Goal: Task Accomplishment & Management: Use online tool/utility

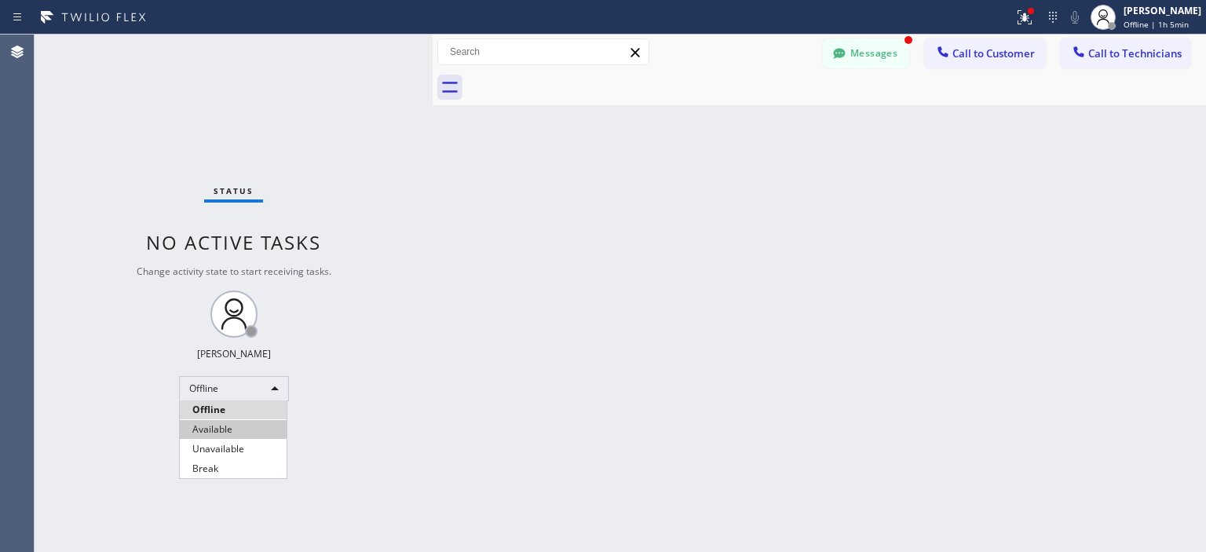
click at [232, 433] on li "Available" at bounding box center [233, 429] width 107 height 19
click at [1143, 276] on div "Back to Dashboard Change Sender ID Customers Technicians (917) 679-239_ SEARCH …" at bounding box center [819, 293] width 773 height 517
click at [1153, 263] on div "Back to Dashboard Change Sender ID Customers Technicians (917) 679-239_ SEARCH …" at bounding box center [819, 293] width 773 height 517
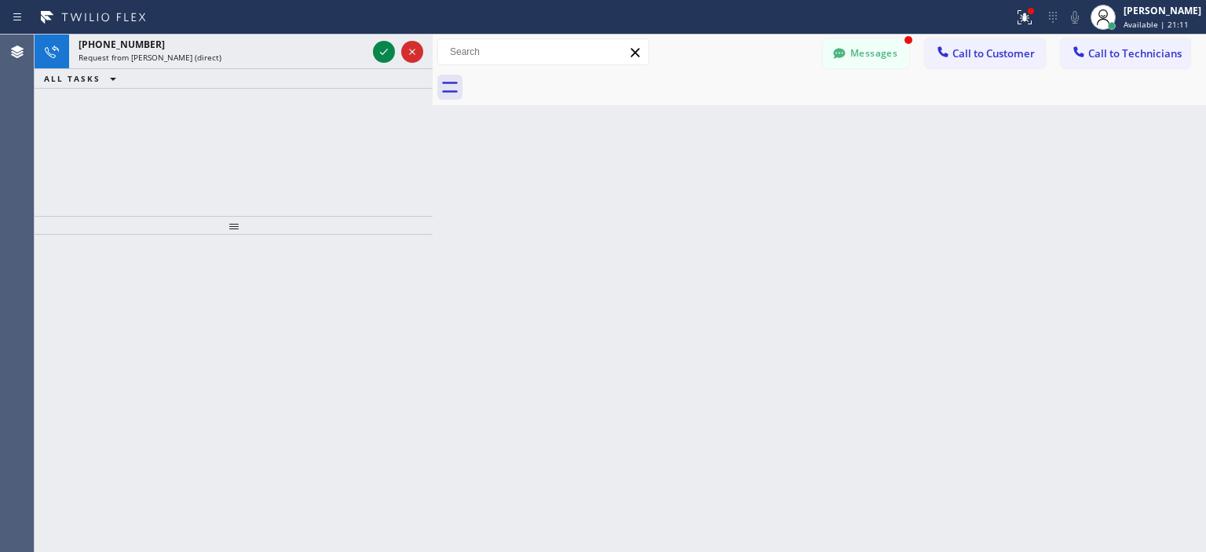
click at [46, 112] on div "[PHONE_NUMBER] Request from [PERSON_NAME] (direct) ALL TASKS ALL TASKS ACTIVE T…" at bounding box center [234, 125] width 398 height 181
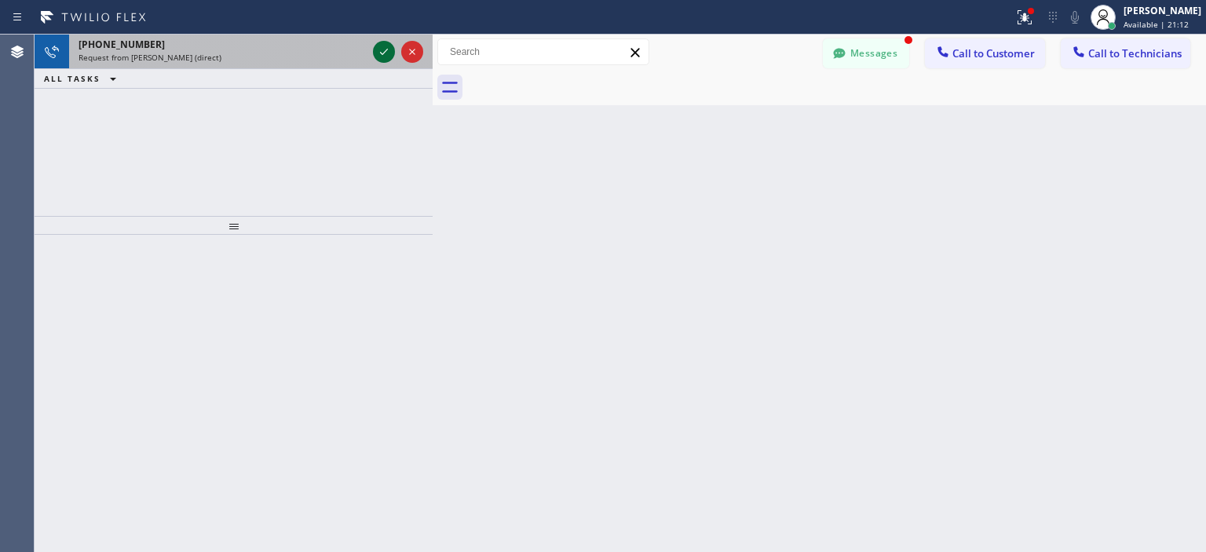
click at [383, 51] on icon at bounding box center [384, 51] width 19 height 19
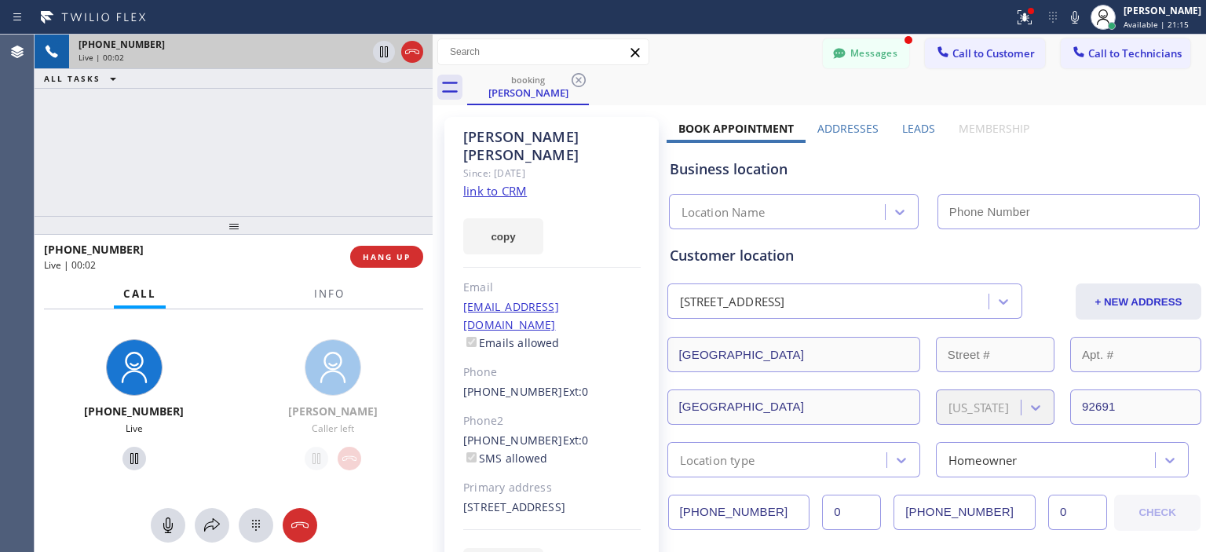
type input "[PHONE_NUMBER]"
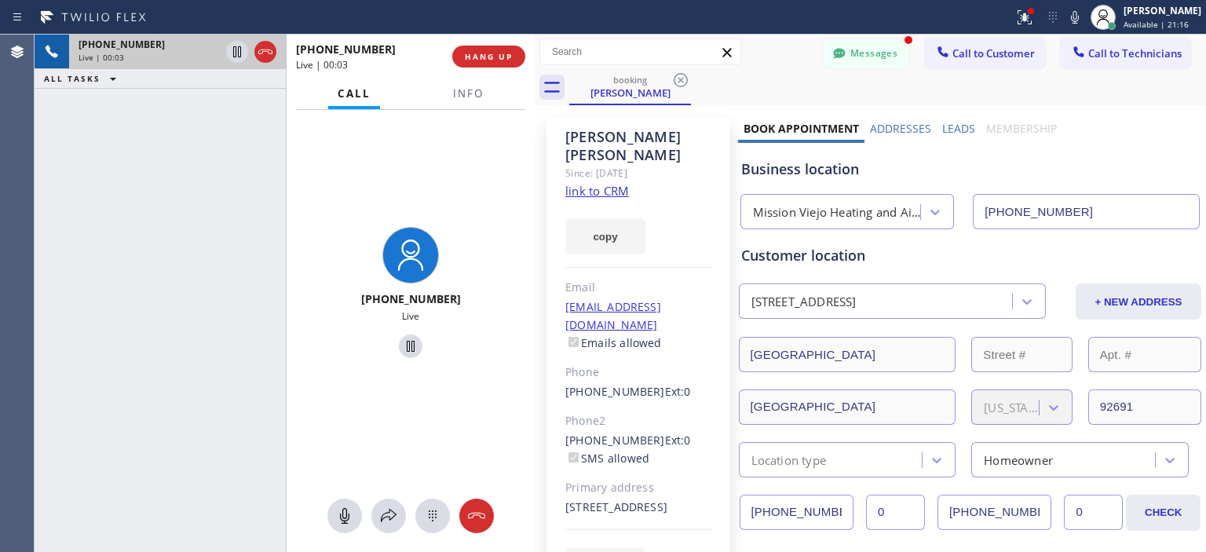
drag, startPoint x: 430, startPoint y: 80, endPoint x: 532, endPoint y: 90, distance: 102.5
click at [535, 90] on div at bounding box center [535, 293] width 0 height 517
click at [352, 511] on icon at bounding box center [344, 515] width 19 height 19
click at [346, 521] on icon at bounding box center [344, 516] width 9 height 16
click at [1120, 140] on div "Business location [GEOGRAPHIC_DATA] Heating and Air Conditioning [PHONE_NUMBER]" at bounding box center [970, 183] width 465 height 93
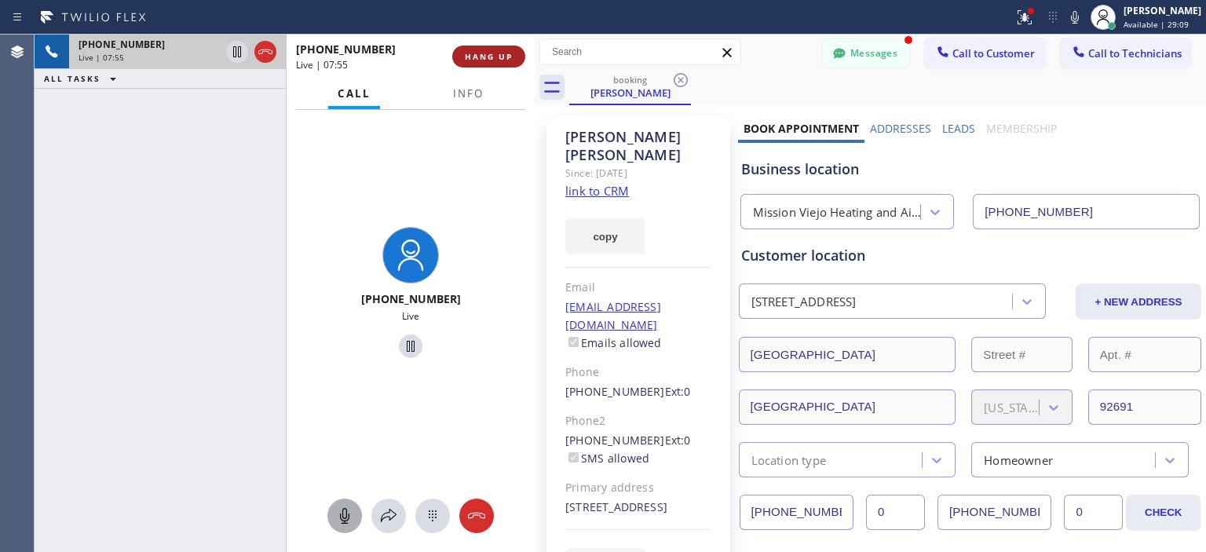
click at [503, 60] on span "HANG UP" at bounding box center [489, 56] width 48 height 11
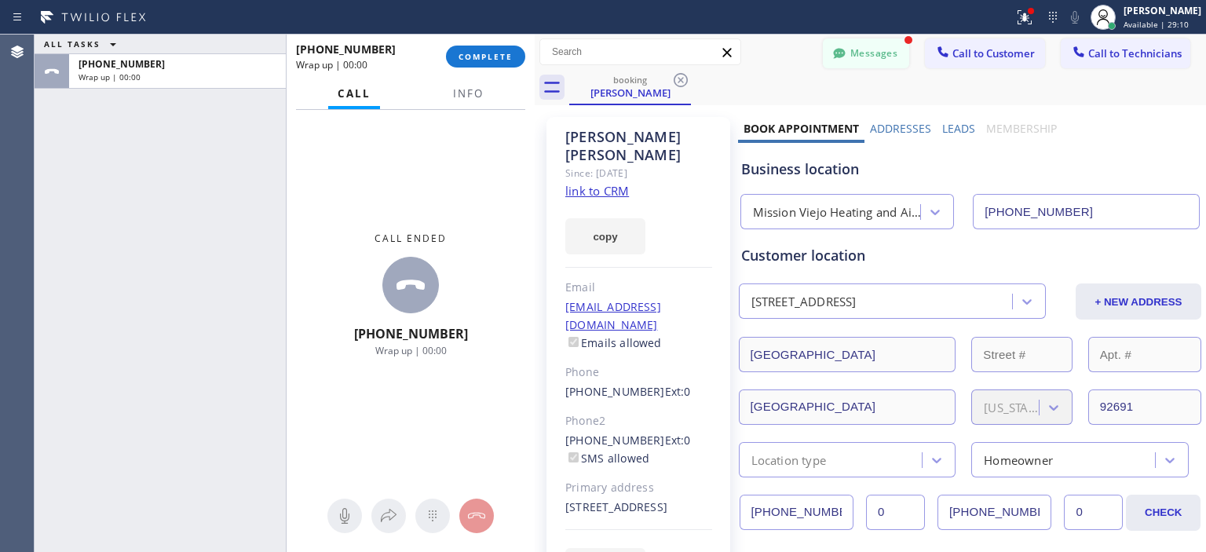
click at [858, 46] on button "Messages" at bounding box center [866, 53] width 86 height 30
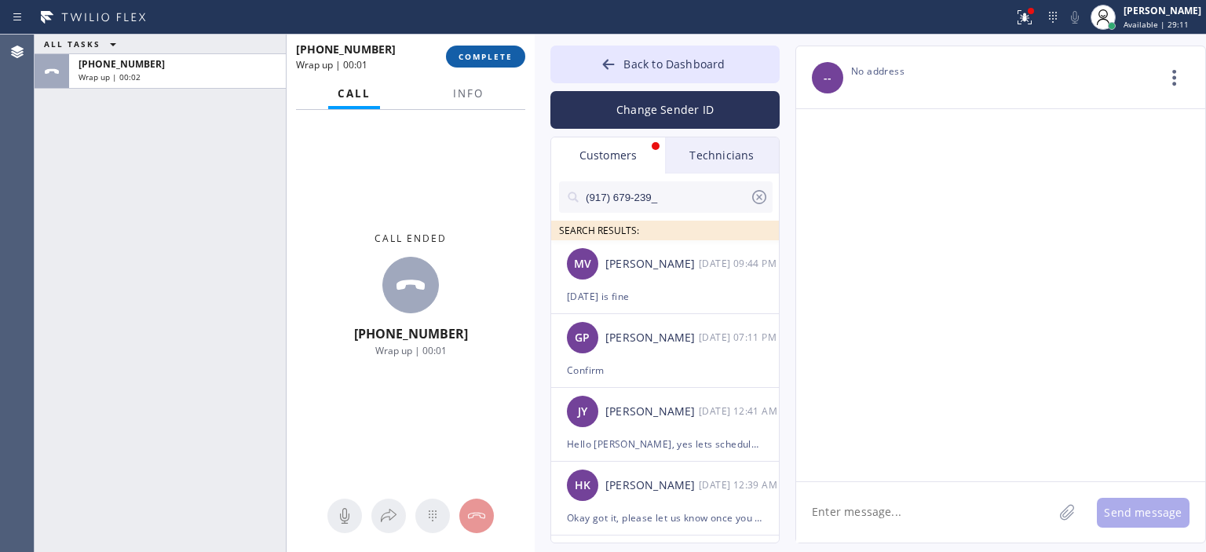
click at [480, 67] on button "COMPLETE" at bounding box center [485, 57] width 79 height 22
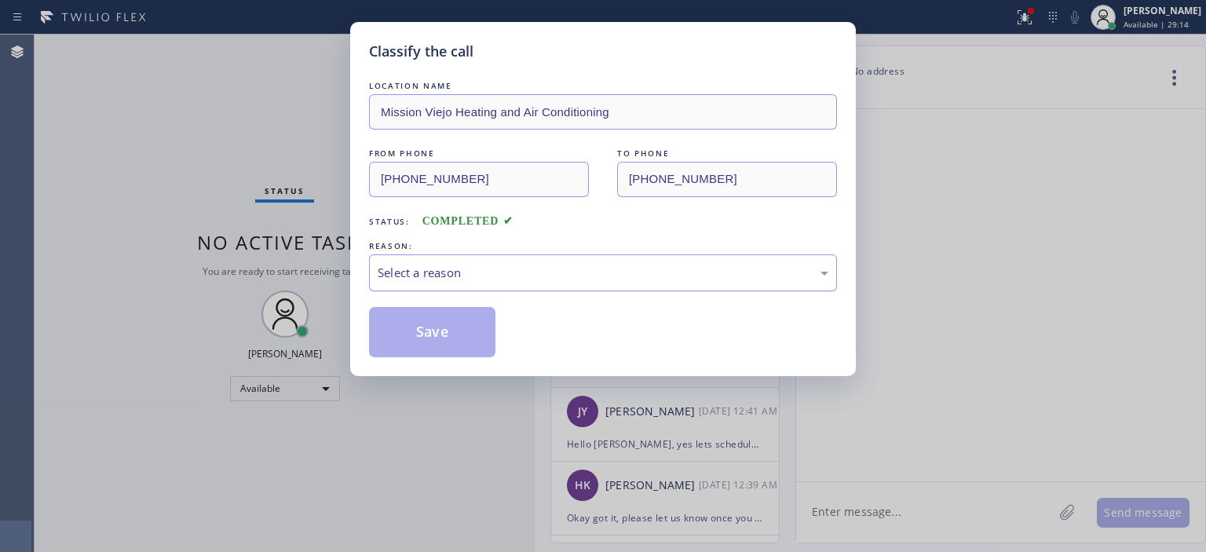
click at [539, 264] on div "Select a reason" at bounding box center [603, 273] width 451 height 18
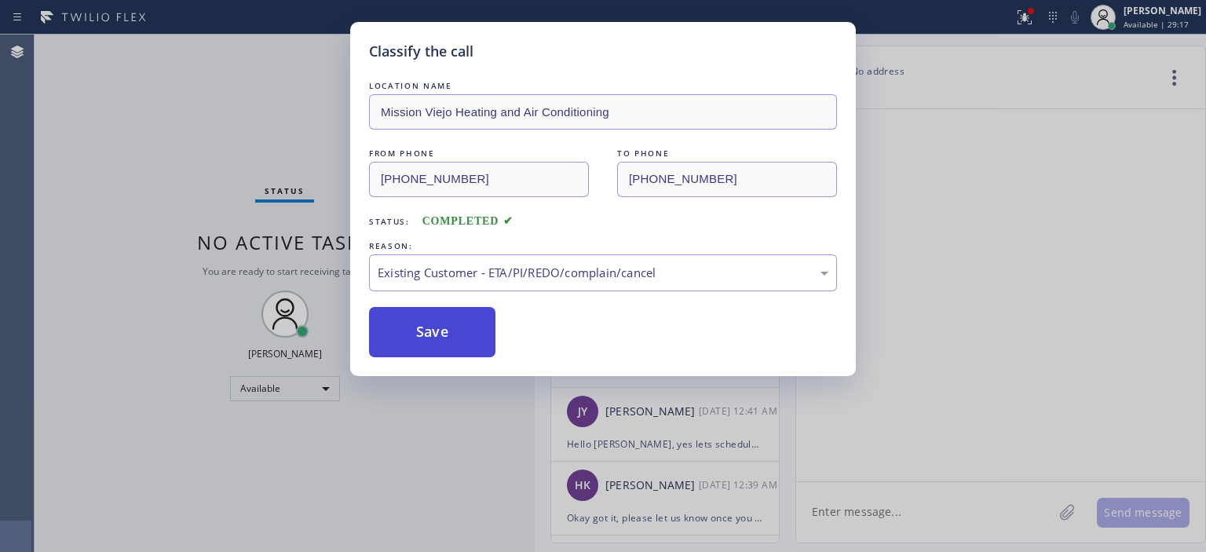
click at [475, 327] on button "Save" at bounding box center [432, 332] width 126 height 50
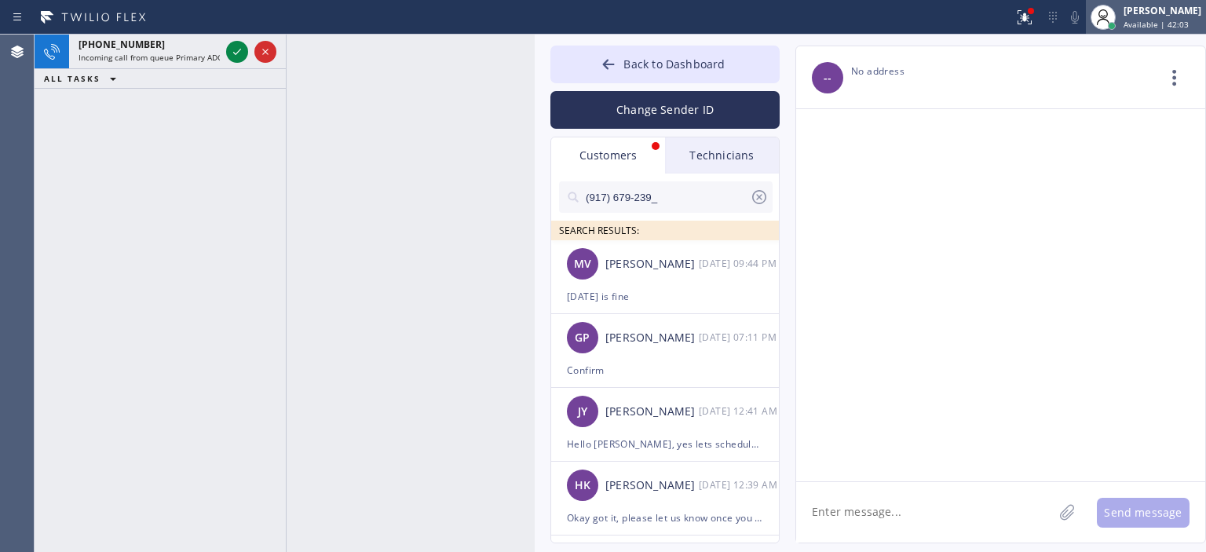
click at [1135, 21] on span "Available | 42:03" at bounding box center [1156, 24] width 65 height 11
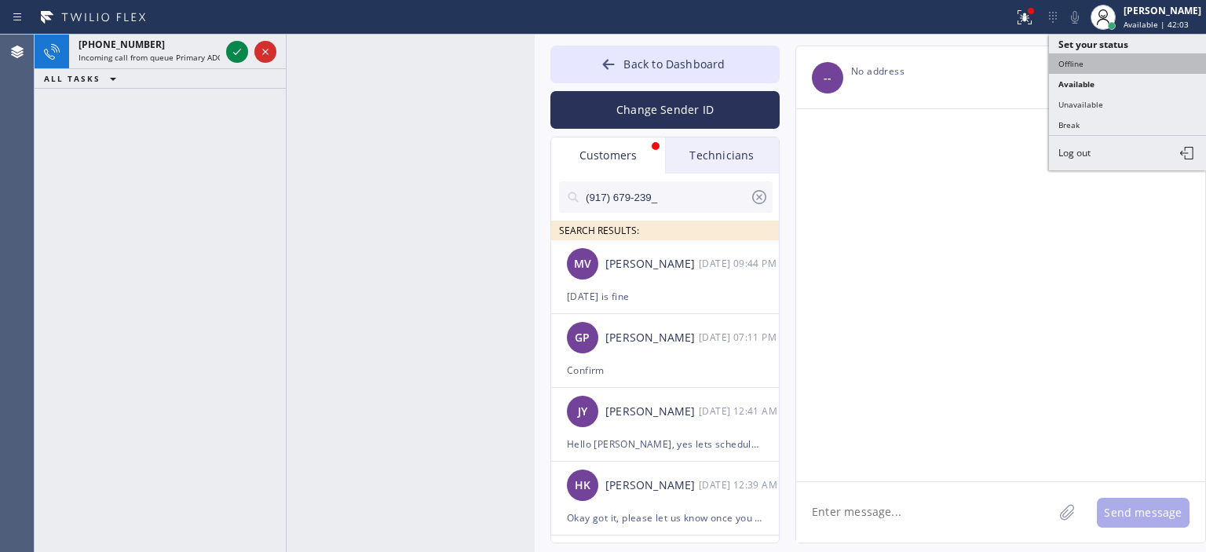
click at [1109, 57] on button "Offline" at bounding box center [1127, 63] width 157 height 20
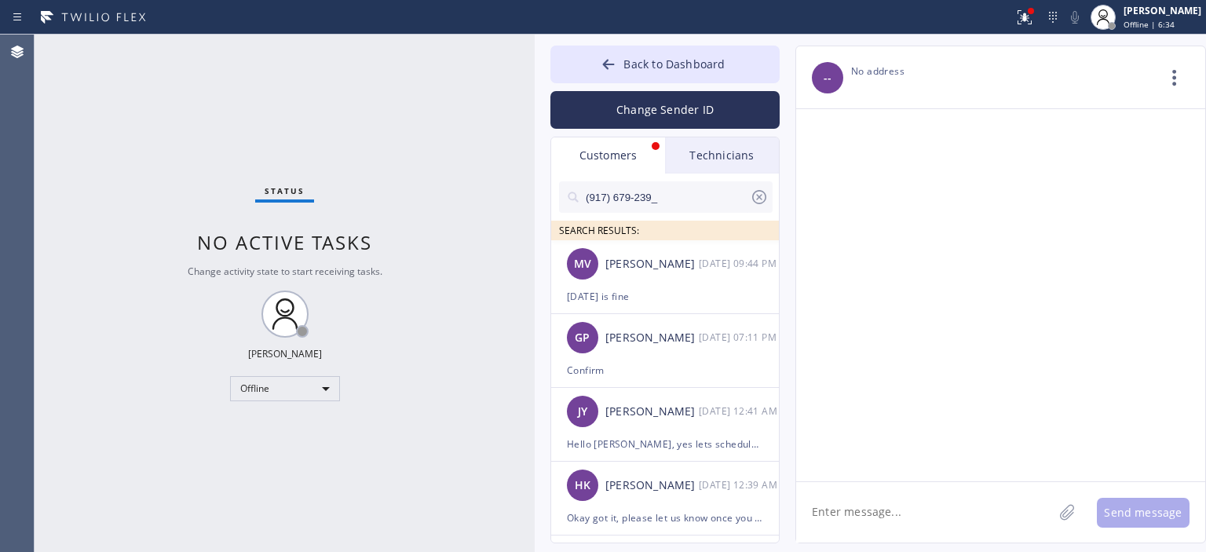
click at [1073, 225] on div at bounding box center [1000, 295] width 409 height 372
click at [281, 388] on div "Offline" at bounding box center [285, 388] width 110 height 25
click at [297, 433] on li "Available" at bounding box center [284, 429] width 107 height 19
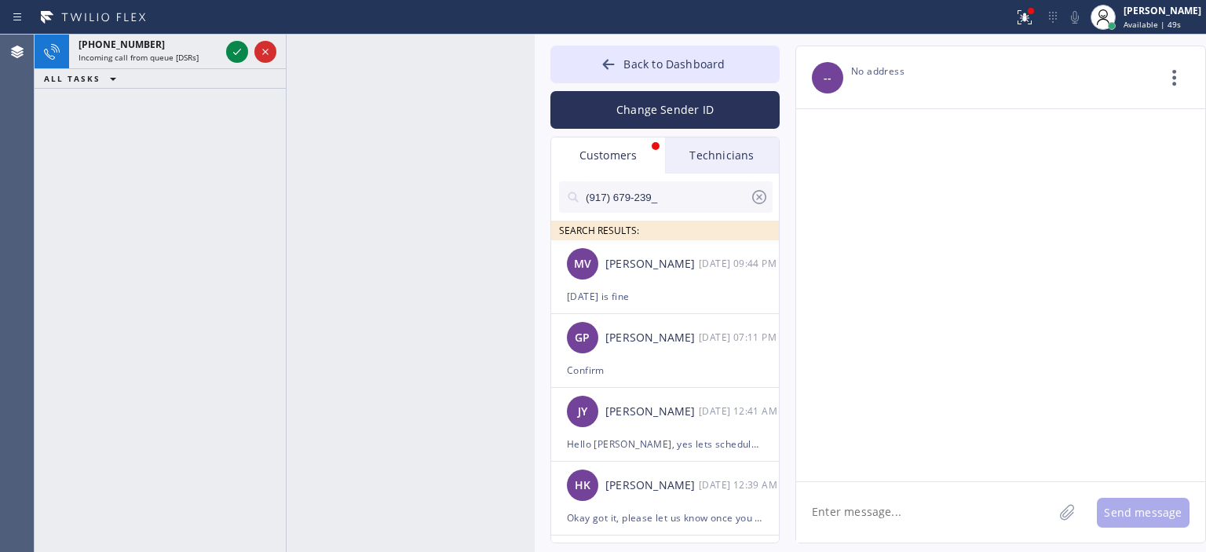
drag, startPoint x: 1149, startPoint y: 229, endPoint x: 1140, endPoint y: 225, distance: 9.5
click at [1146, 229] on div at bounding box center [1000, 295] width 409 height 372
click at [1146, 15] on div "[PERSON_NAME]" at bounding box center [1163, 10] width 78 height 13
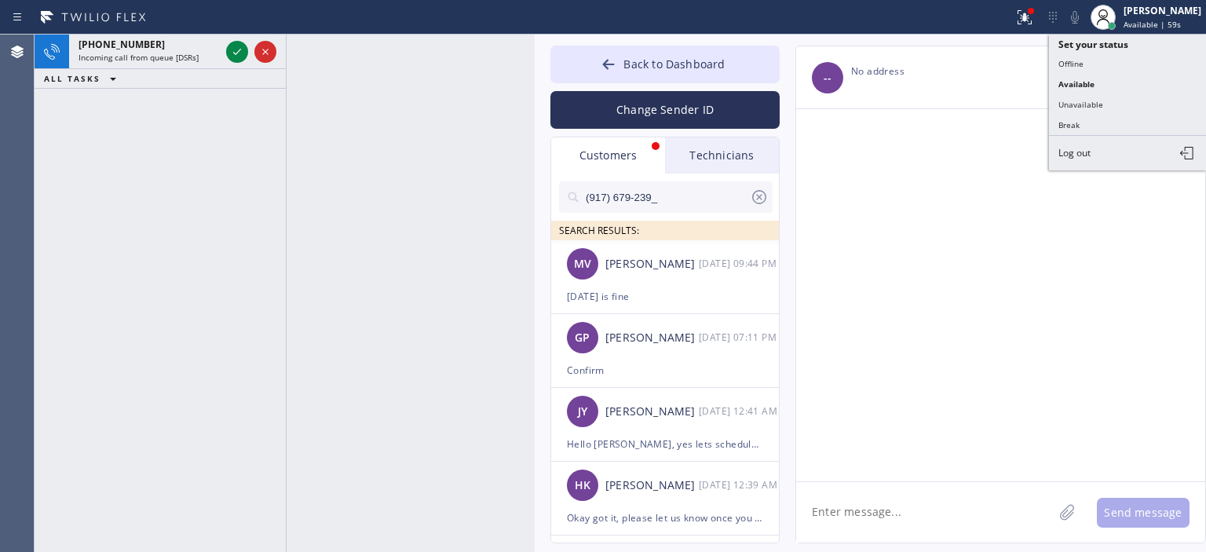
click at [1098, 59] on button "Offline" at bounding box center [1127, 63] width 157 height 20
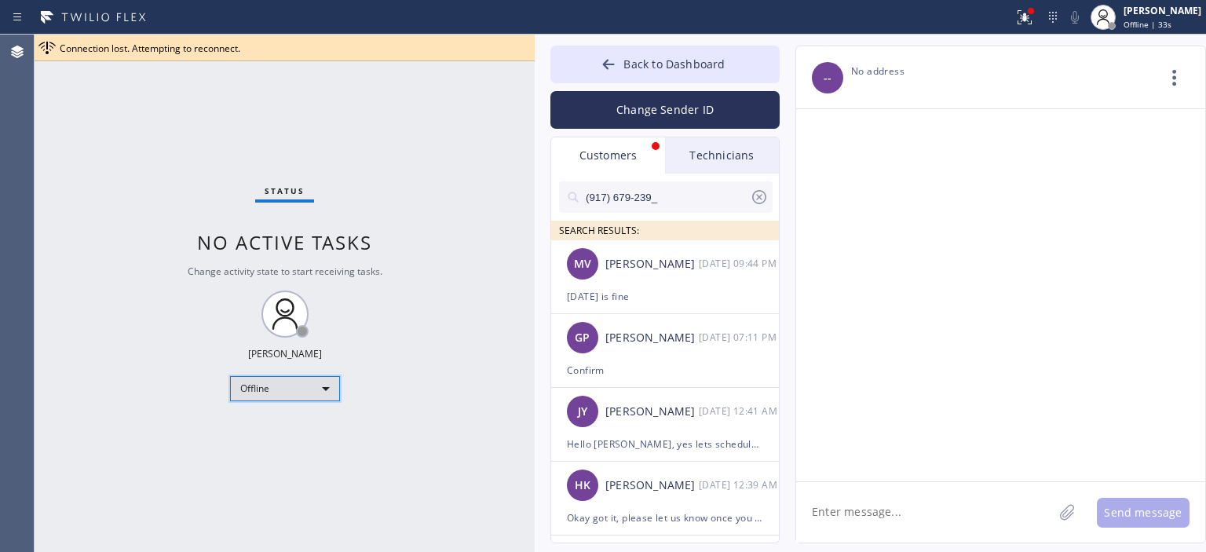
click at [276, 379] on div "Offline" at bounding box center [285, 388] width 110 height 25
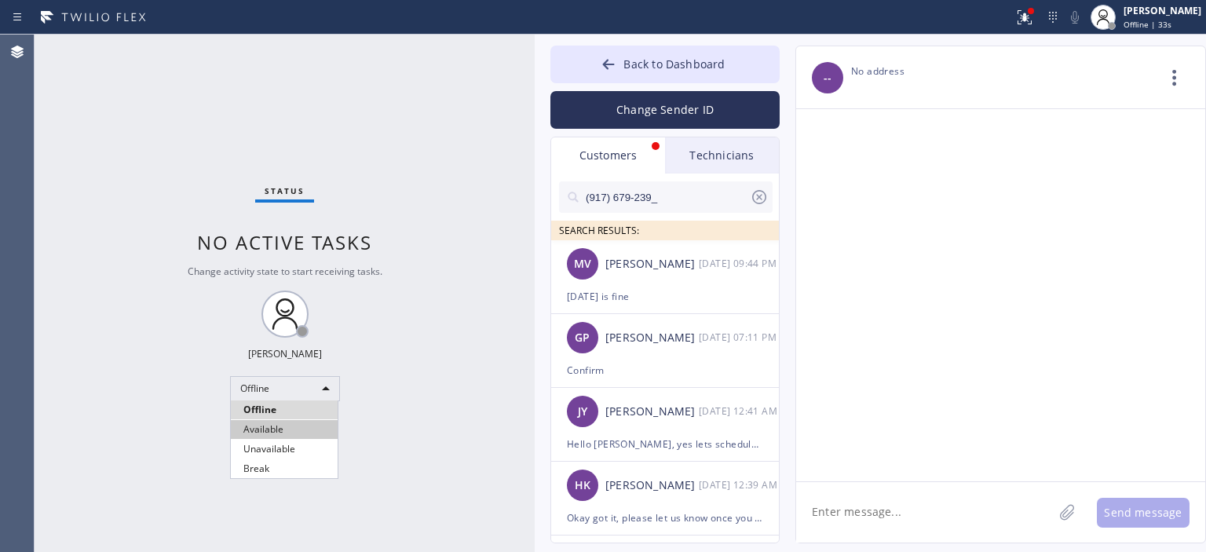
click at [287, 432] on li "Available" at bounding box center [284, 429] width 107 height 19
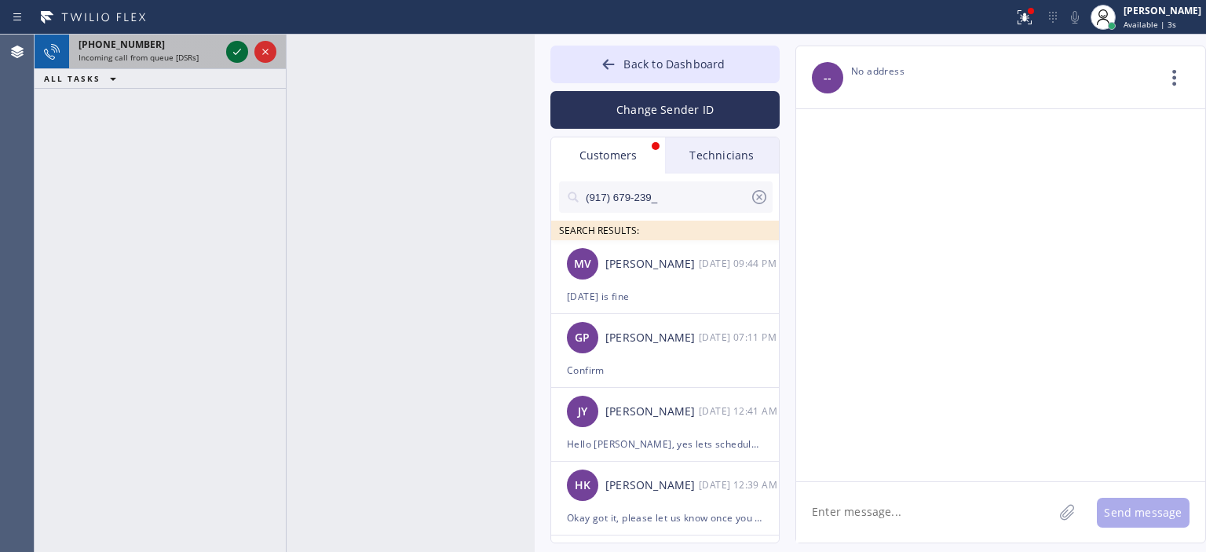
click at [236, 55] on icon at bounding box center [237, 51] width 19 height 19
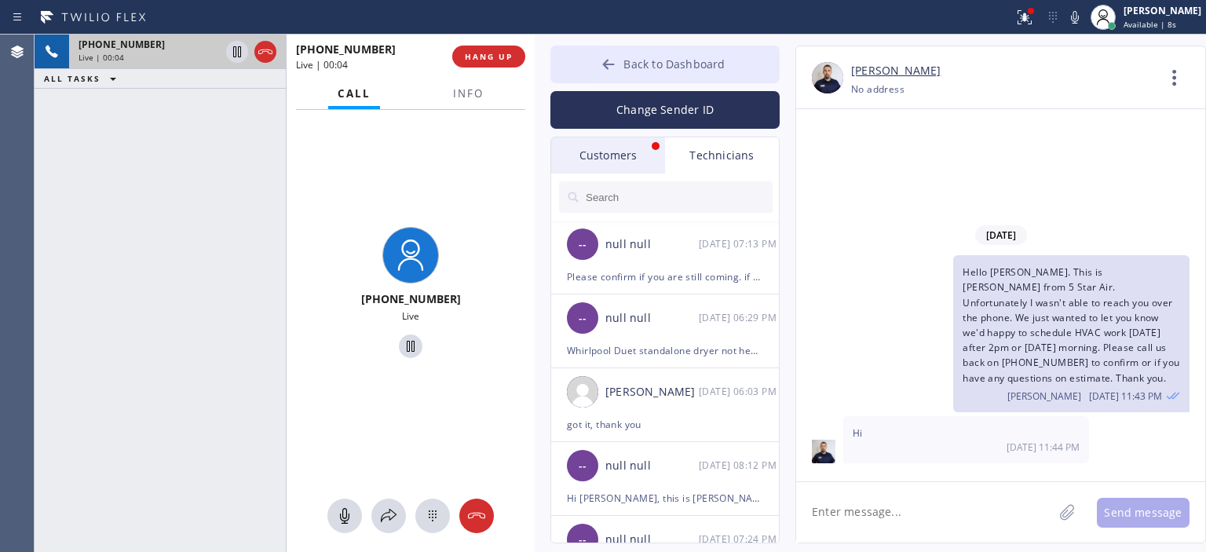
click at [594, 64] on button "Back to Dashboard" at bounding box center [664, 65] width 229 height 38
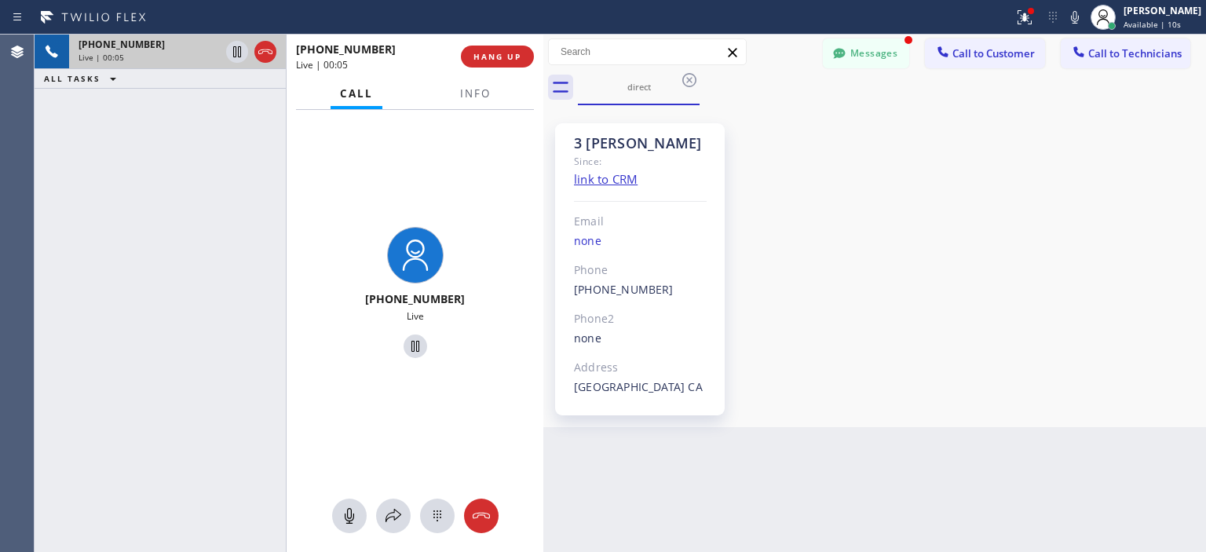
drag, startPoint x: 535, startPoint y: 76, endPoint x: 543, endPoint y: 77, distance: 8.7
click at [543, 77] on div at bounding box center [543, 293] width 0 height 517
drag, startPoint x: 284, startPoint y: 72, endPoint x: 349, endPoint y: 75, distance: 64.4
click at [288, 78] on div at bounding box center [288, 293] width 1 height 517
click at [545, 61] on div at bounding box center [545, 293] width 0 height 517
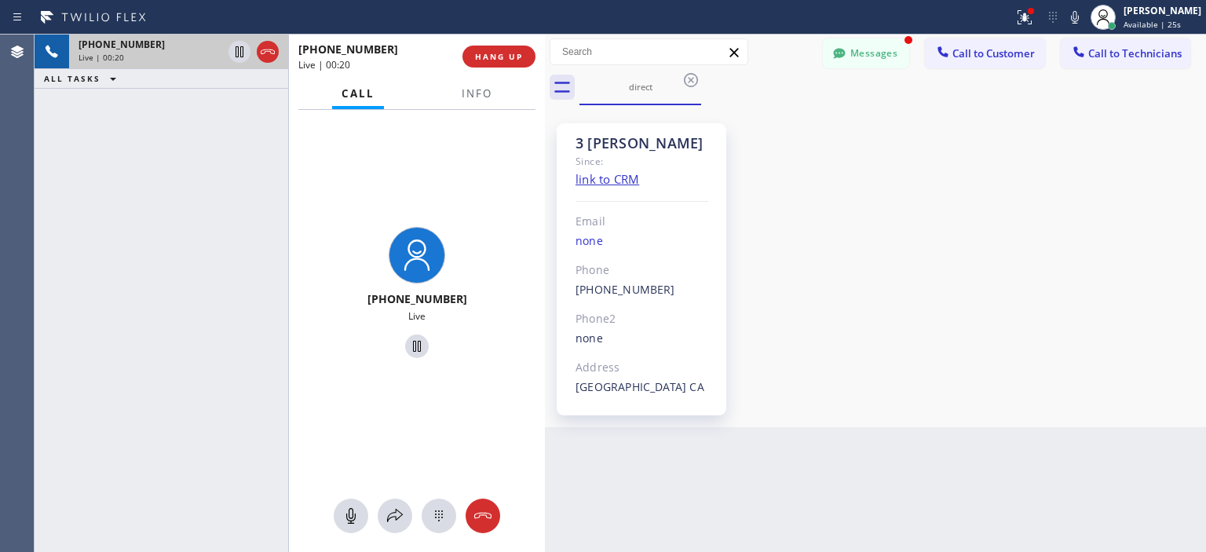
click at [1108, 163] on div "3 [PERSON_NAME] Since: link to CRM Email none Phone [PHONE_NUMBER] Outbound cal…" at bounding box center [875, 266] width 653 height 314
click at [494, 515] on div at bounding box center [483, 515] width 35 height 19
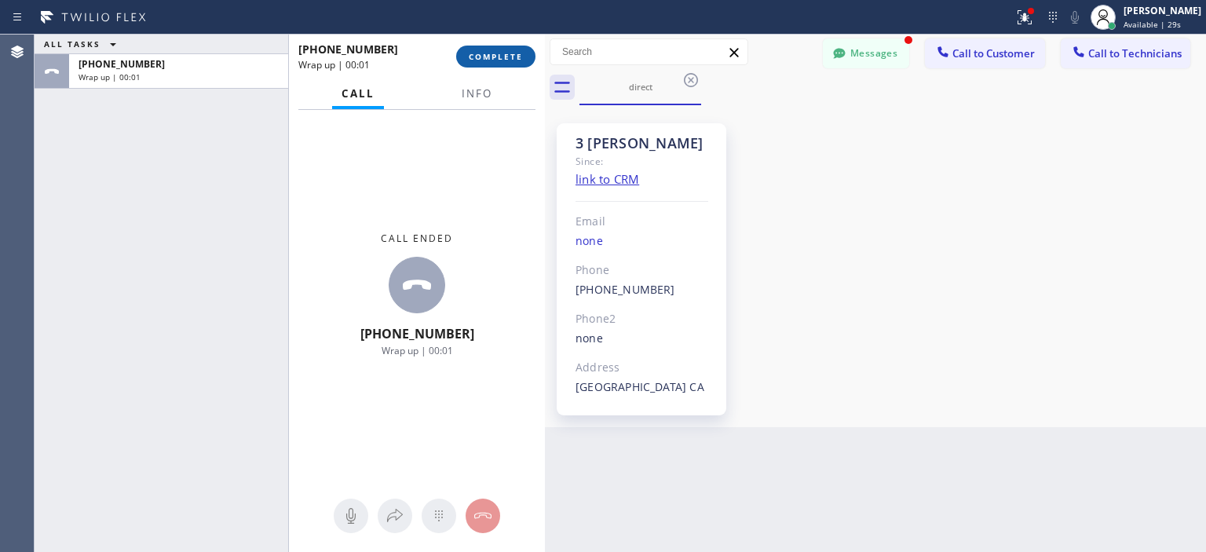
click at [518, 58] on span "COMPLETE" at bounding box center [496, 56] width 54 height 11
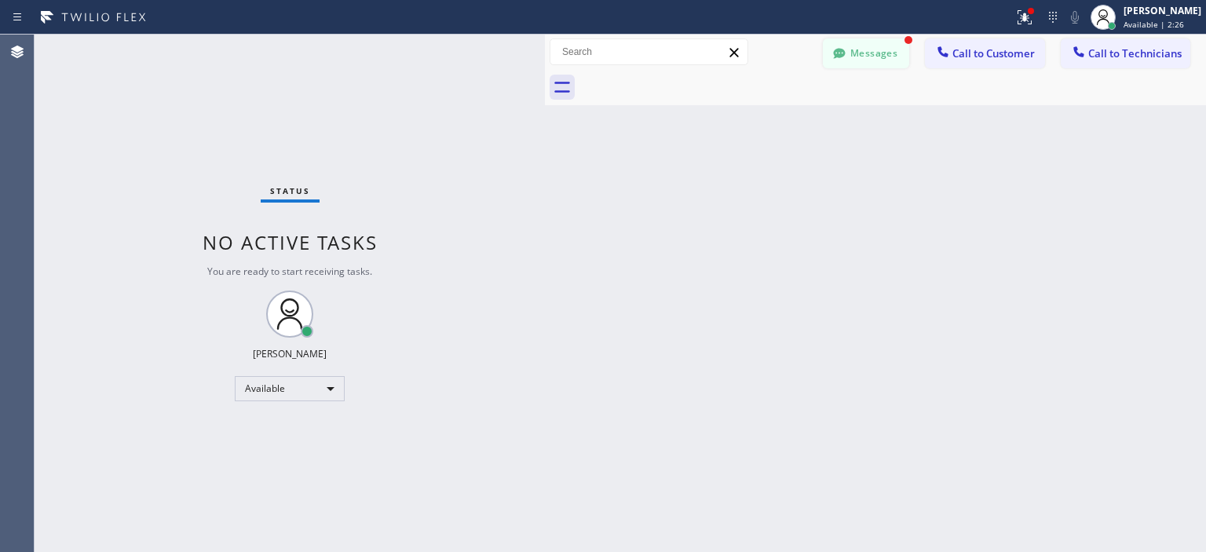
click at [876, 58] on button "Messages" at bounding box center [866, 53] width 86 height 30
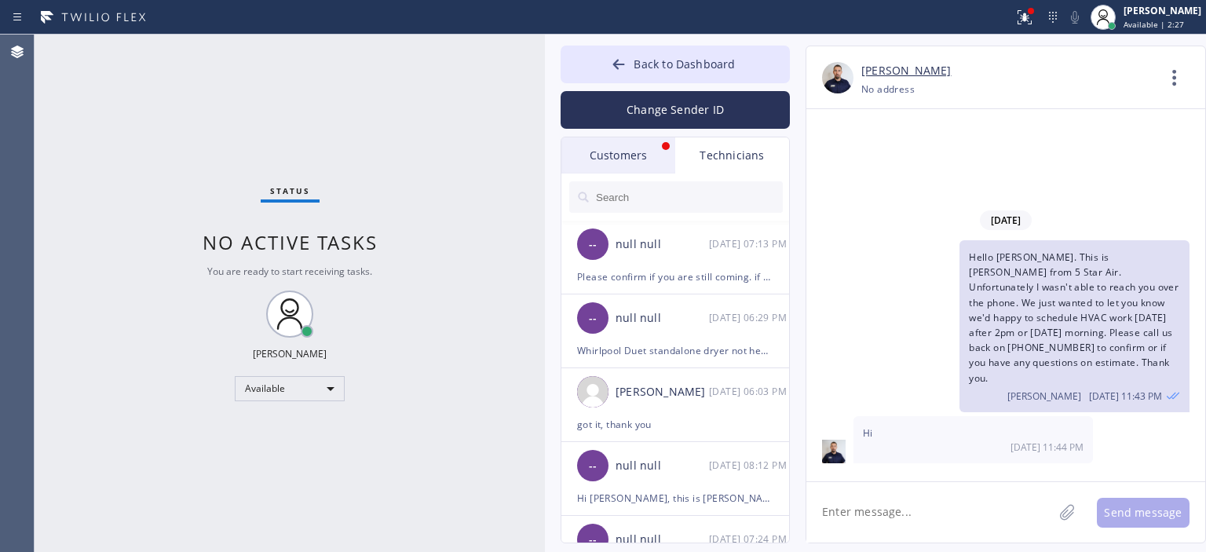
click at [641, 144] on div "Customers" at bounding box center [618, 155] width 114 height 36
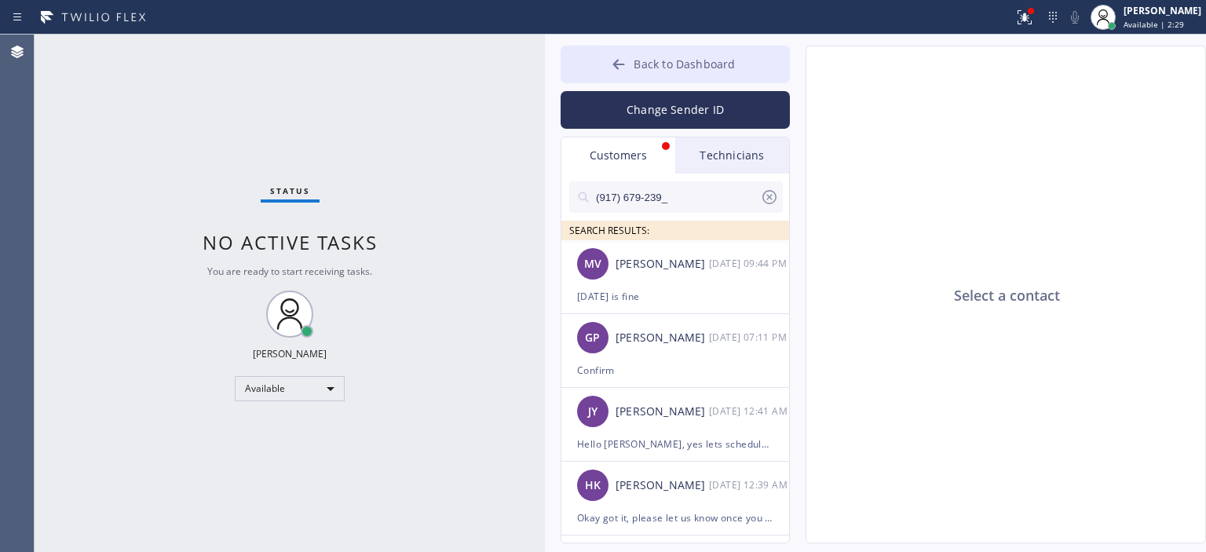
click at [621, 71] on icon at bounding box center [619, 65] width 16 height 16
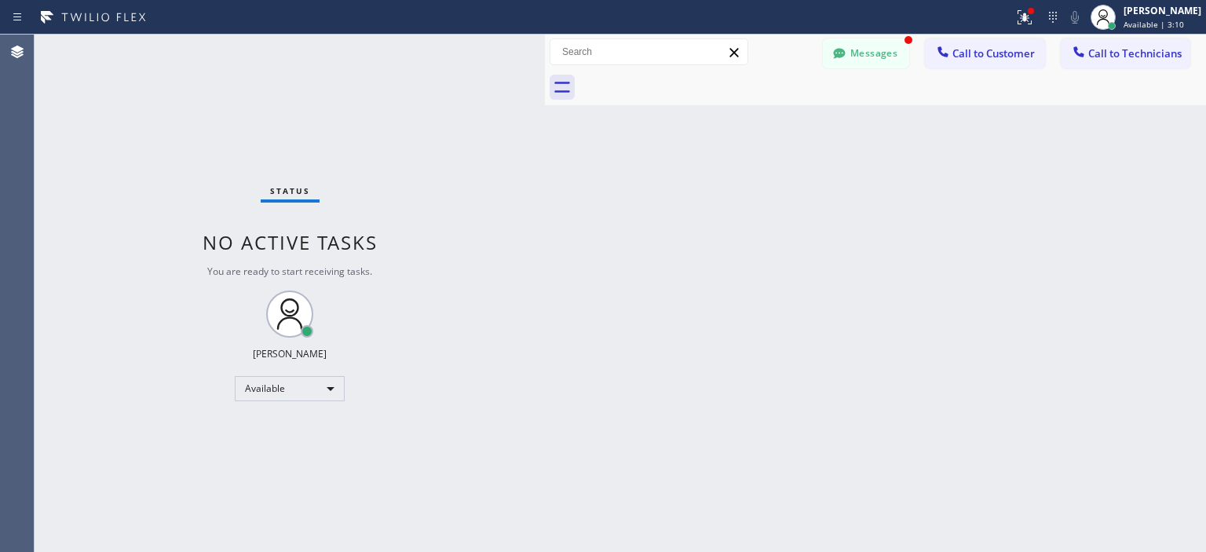
drag, startPoint x: 1168, startPoint y: 325, endPoint x: 964, endPoint y: 125, distance: 286.0
click at [1161, 313] on div "Back to Dashboard Change Sender ID Customers Technicians (917) 679-239_ SEARCH …" at bounding box center [875, 293] width 661 height 517
click at [901, 53] on button "Messages" at bounding box center [866, 53] width 86 height 30
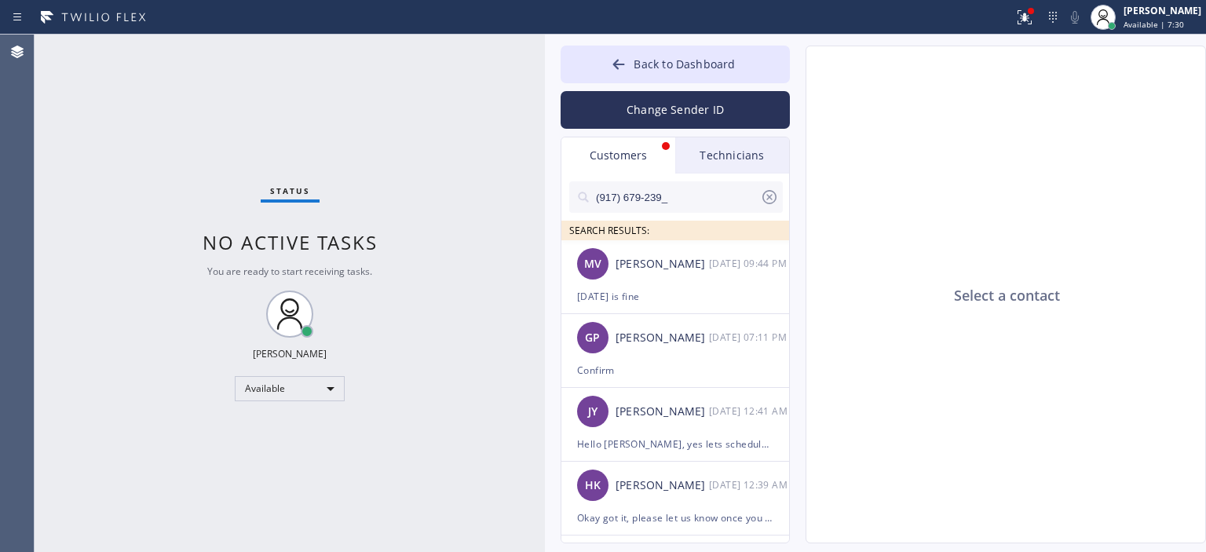
click at [47, 141] on div "Status No active tasks You are ready to start receiving tasks. [PERSON_NAME] Av…" at bounding box center [290, 293] width 510 height 517
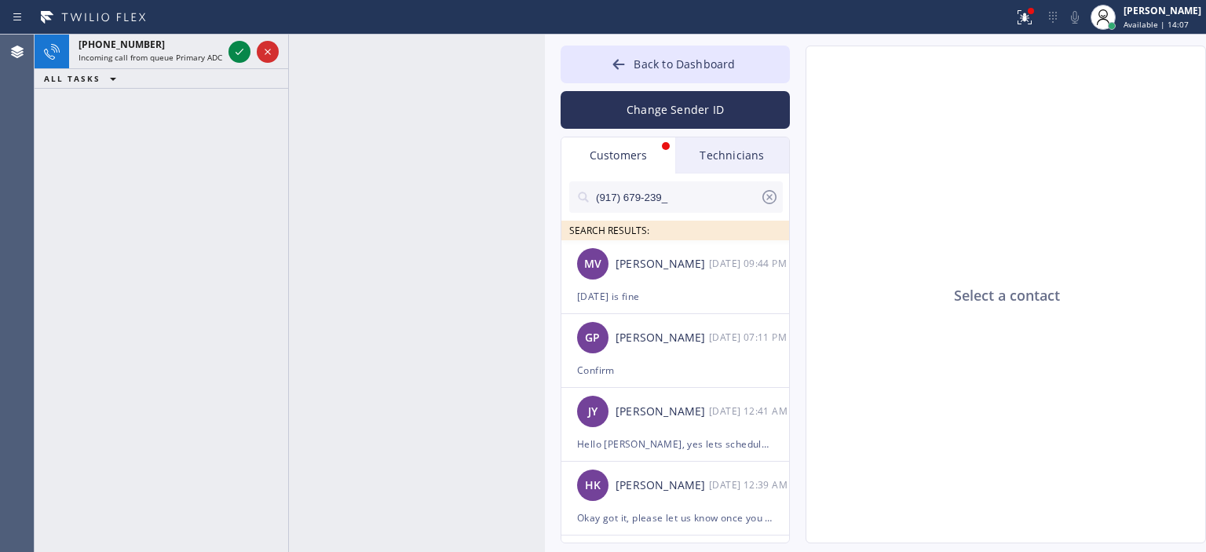
click at [60, 235] on div "[PHONE_NUMBER] Incoming call from queue Primary ADC ALL TASKS ALL TASKS ACTIVE …" at bounding box center [162, 293] width 254 height 517
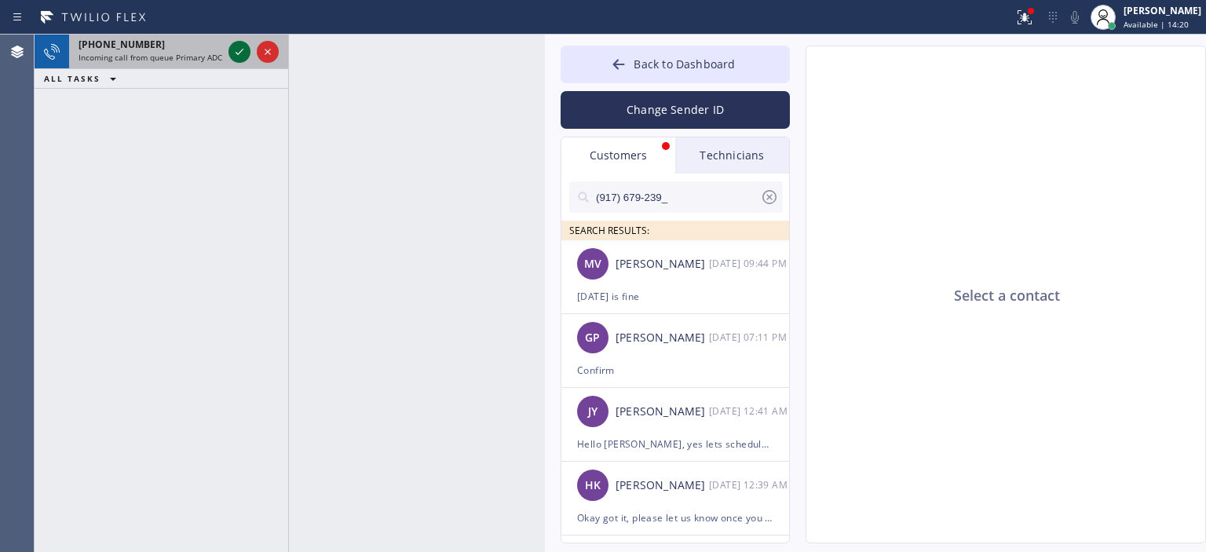
click at [241, 50] on icon at bounding box center [240, 52] width 8 height 6
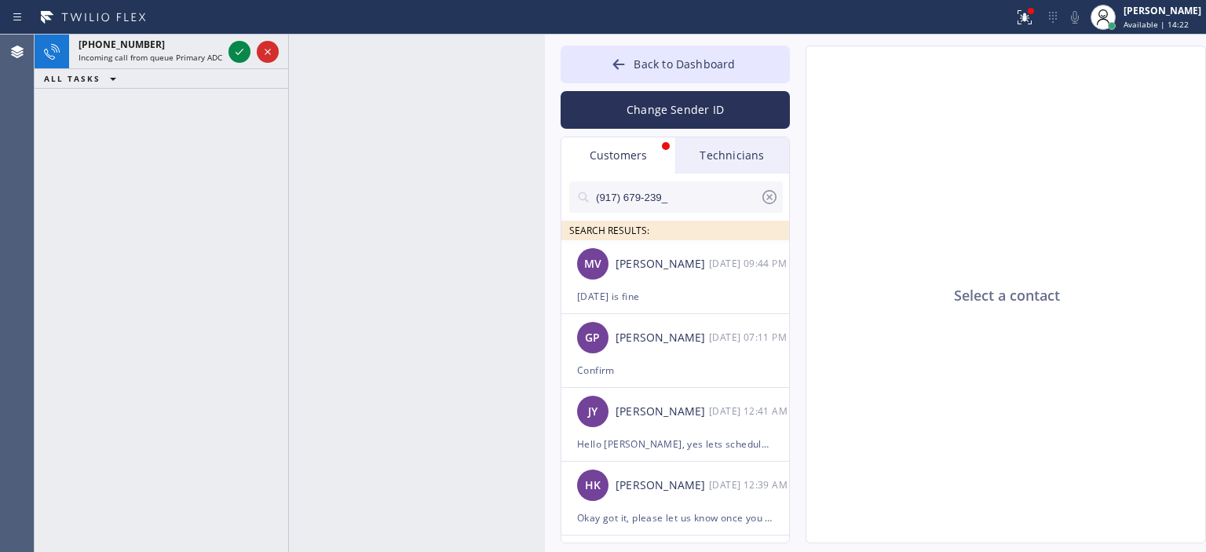
click at [308, 150] on div at bounding box center [417, 293] width 256 height 517
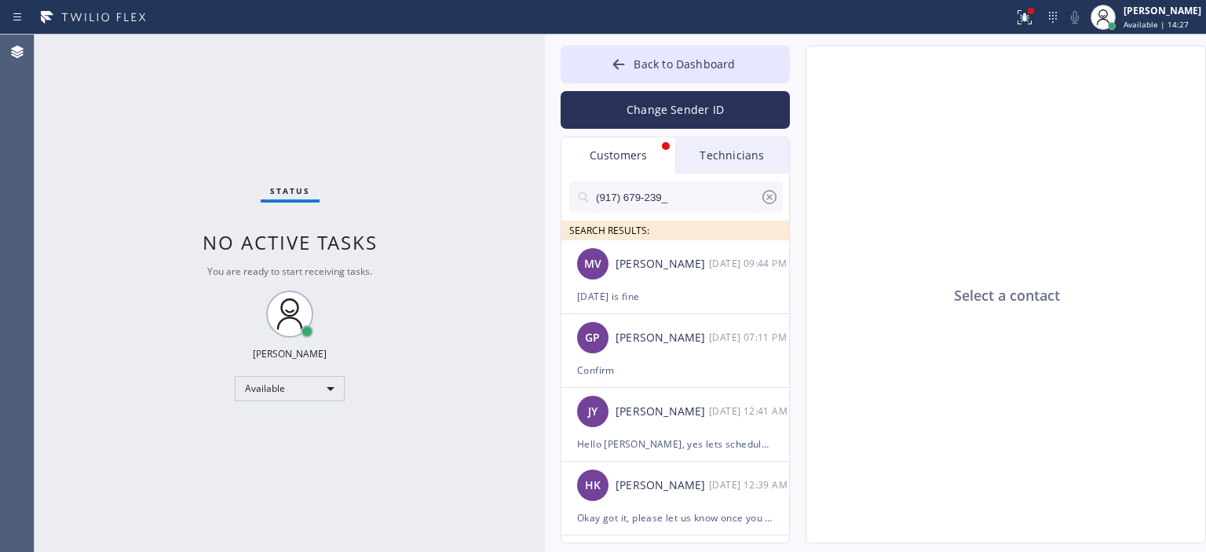
click at [234, 50] on div "Status No active tasks You are ready to start receiving tasks. [PERSON_NAME] Av…" at bounding box center [290, 293] width 510 height 517
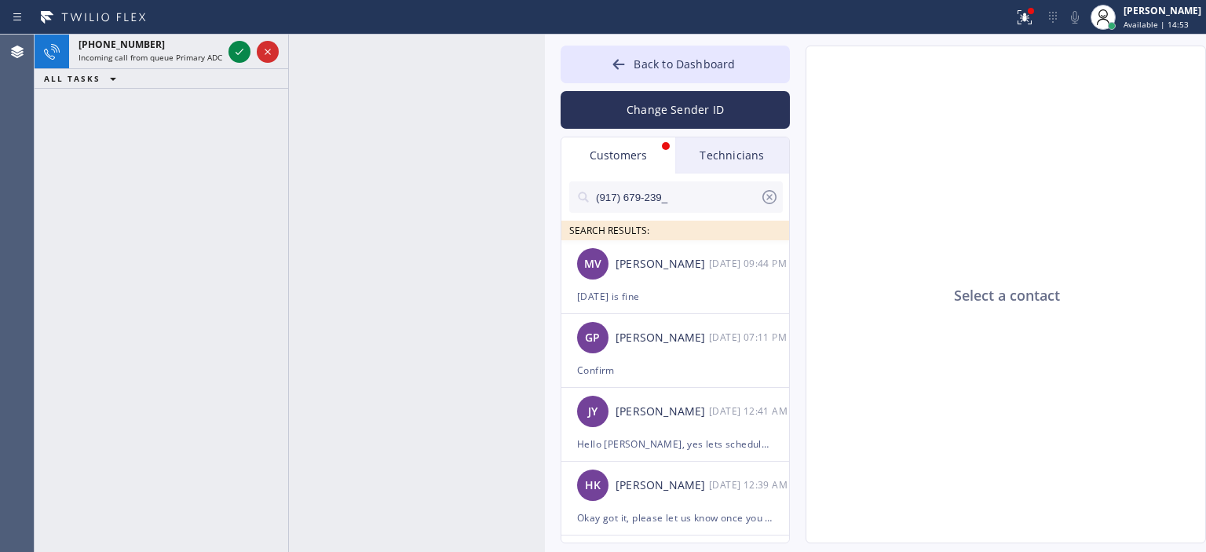
click at [1154, 267] on div "Select a contact" at bounding box center [1006, 295] width 400 height 498
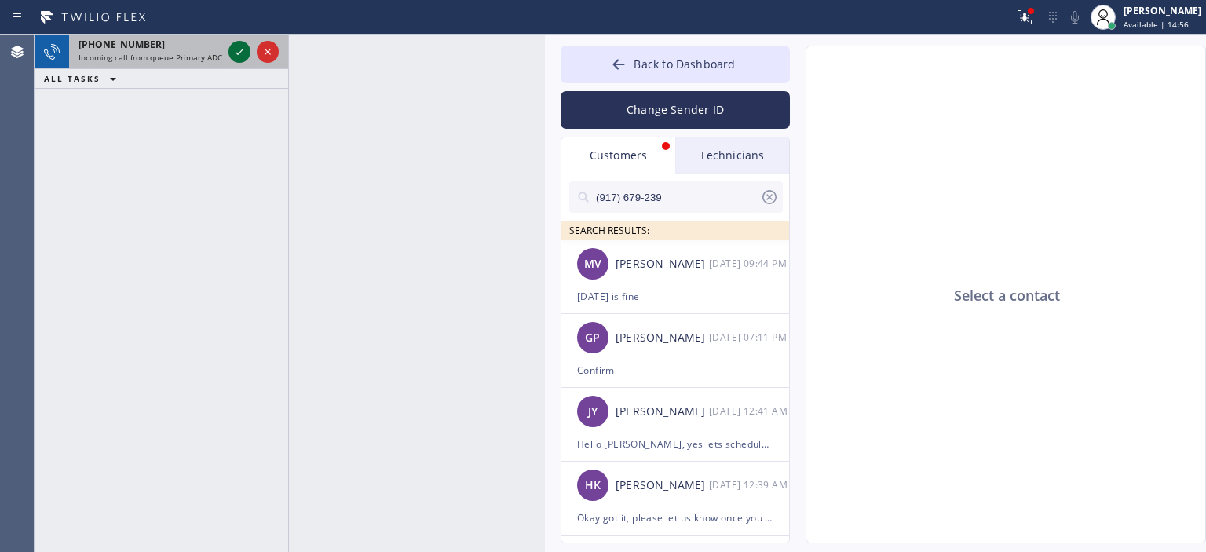
click at [236, 53] on icon at bounding box center [240, 52] width 8 height 6
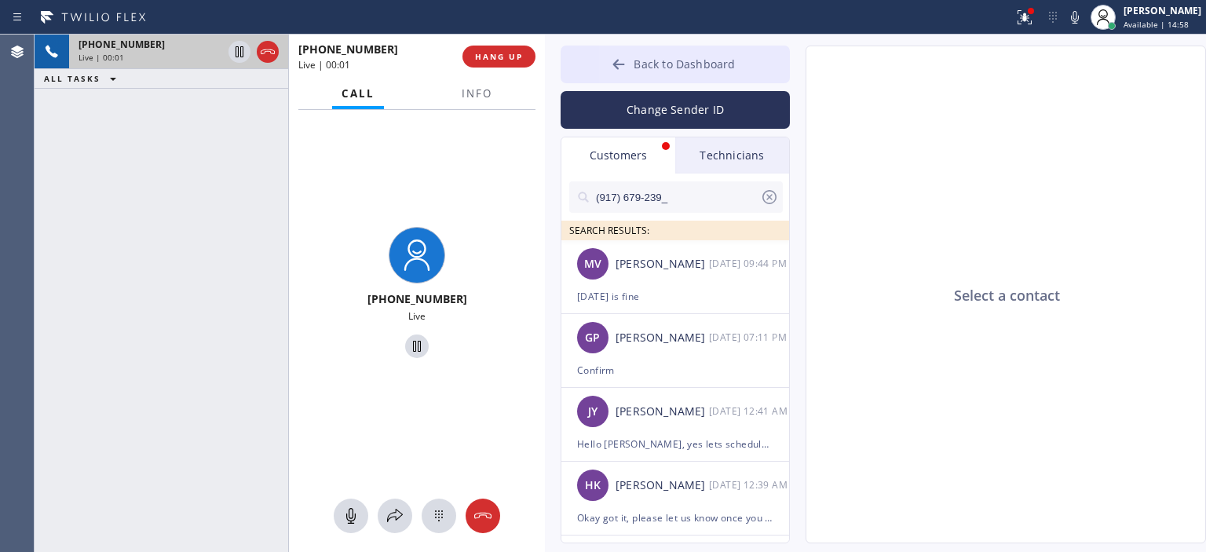
click at [611, 67] on div at bounding box center [618, 66] width 19 height 19
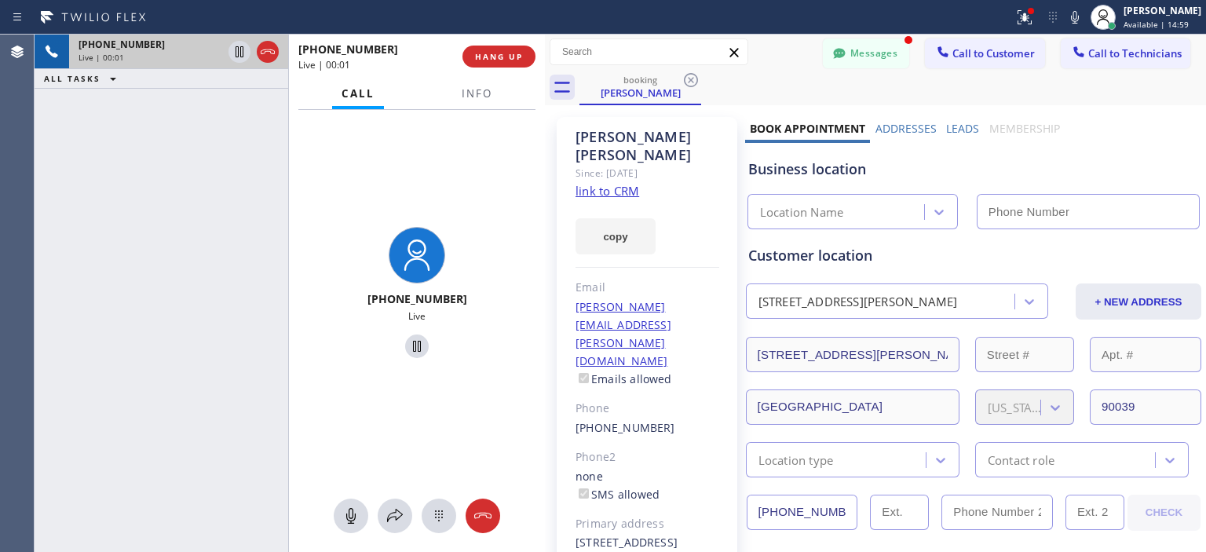
type input "[PHONE_NUMBER]"
click at [625, 183] on link "link to CRM" at bounding box center [608, 191] width 64 height 16
click at [481, 94] on span "Info" at bounding box center [477, 93] width 31 height 14
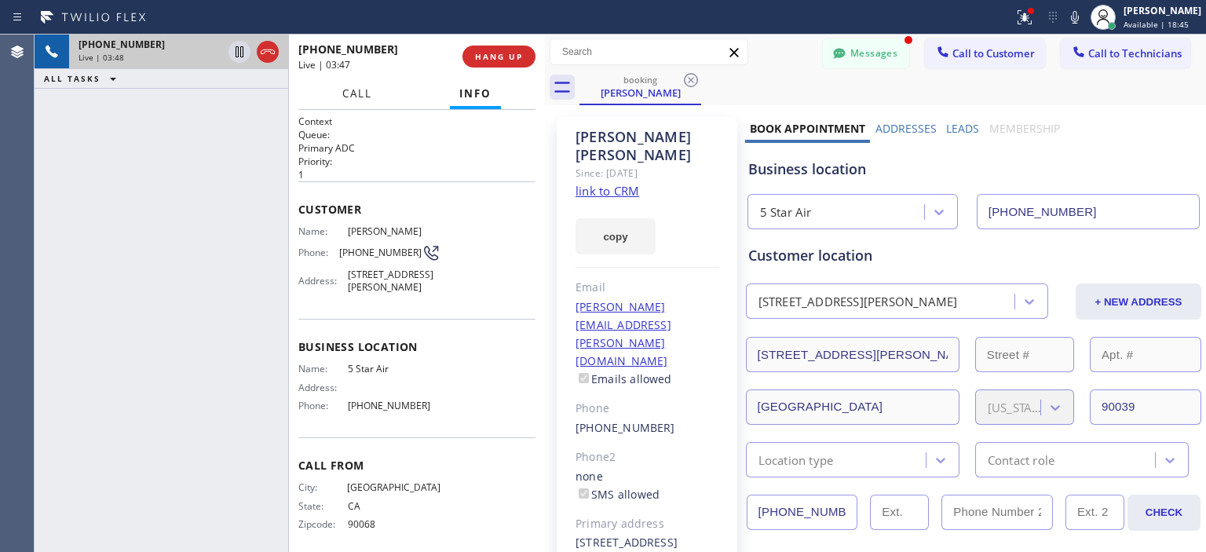
click at [361, 92] on span "Call" at bounding box center [357, 93] width 30 height 14
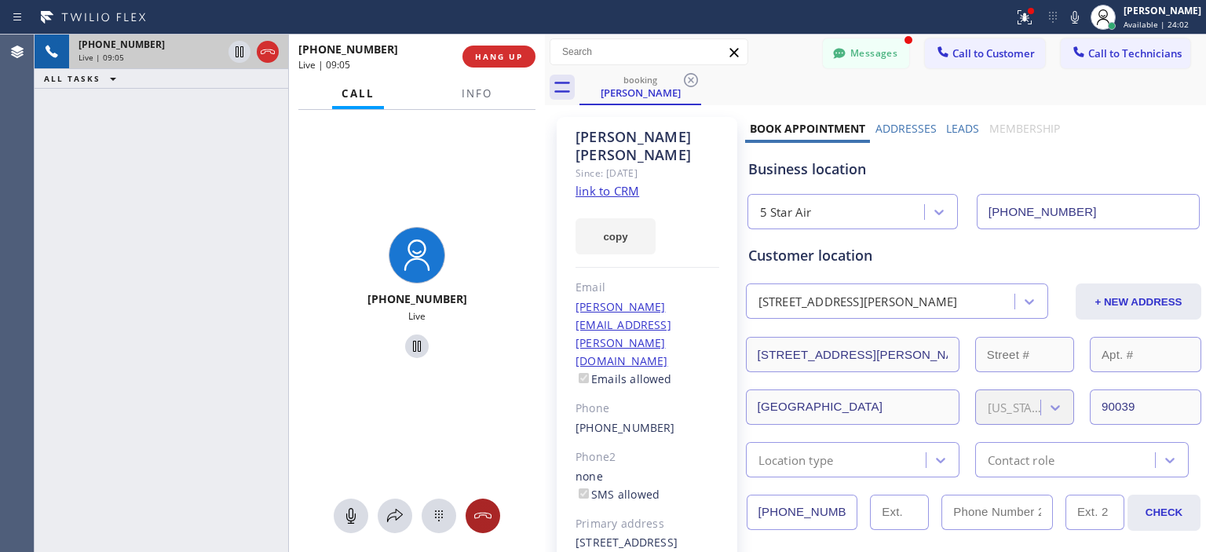
click at [490, 514] on icon at bounding box center [482, 516] width 17 height 6
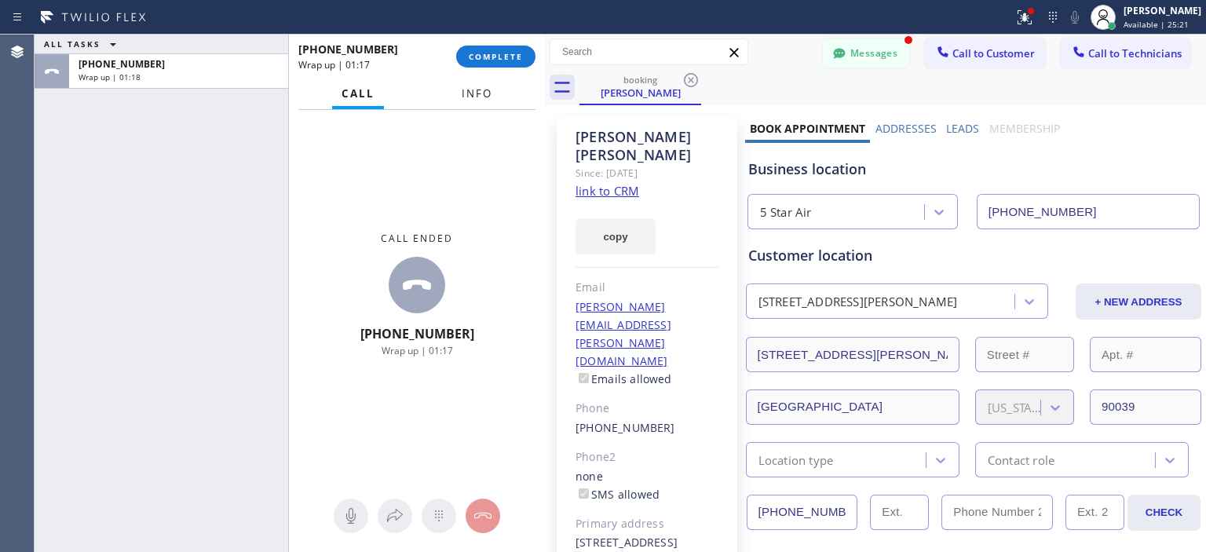
click at [468, 90] on span "Info" at bounding box center [477, 93] width 31 height 14
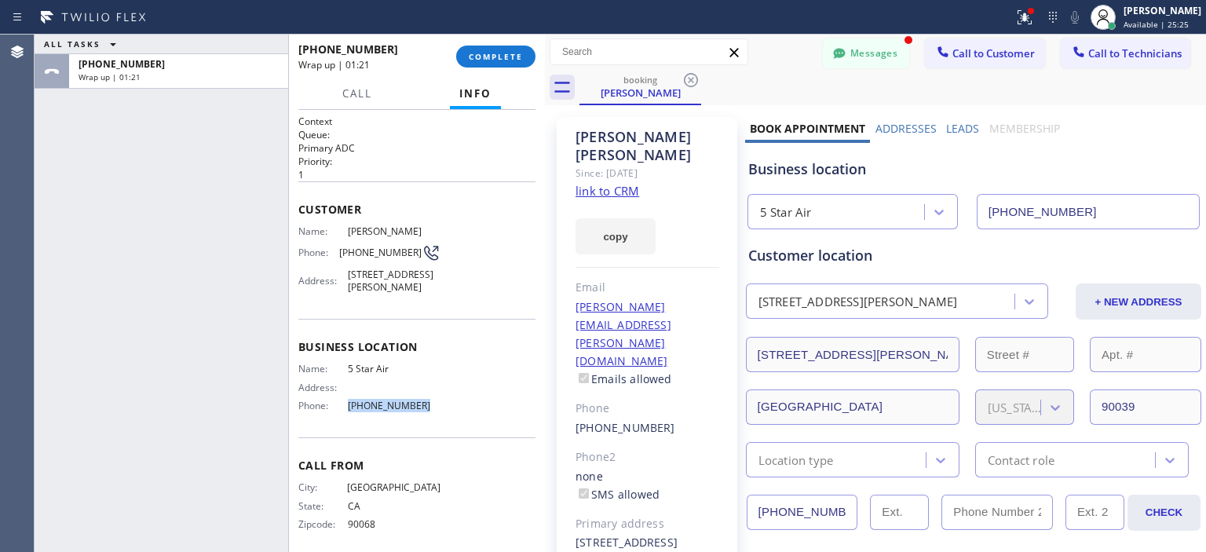
drag, startPoint x: 420, startPoint y: 402, endPoint x: 342, endPoint y: 401, distance: 78.5
click at [342, 401] on div "Phone: [PHONE_NUMBER]" at bounding box center [369, 406] width 142 height 12
copy div "[PHONE_NUMBER]"
